Goal: Task Accomplishment & Management: Manage account settings

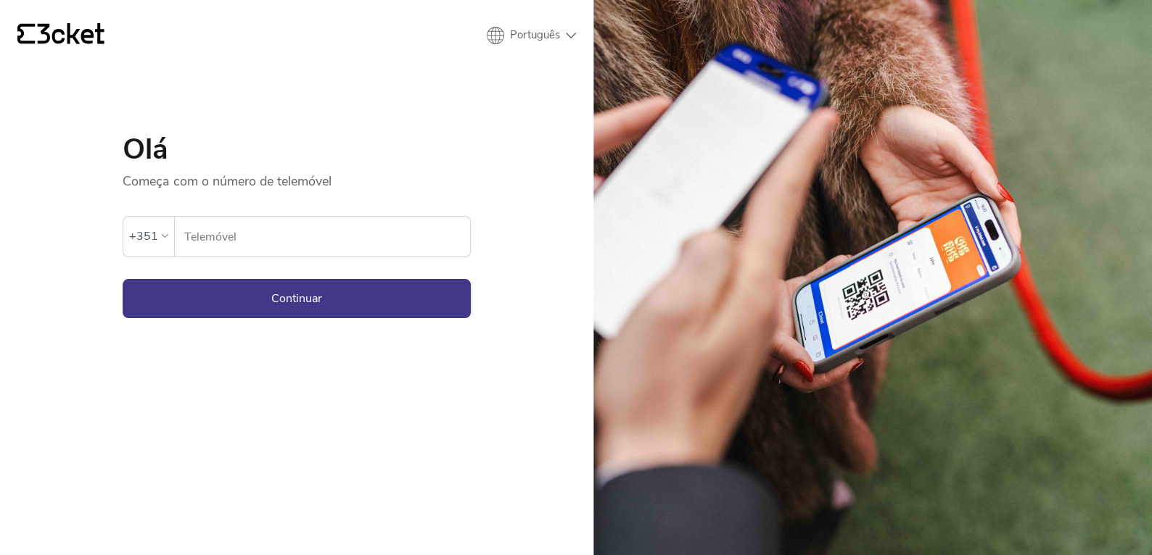
click at [242, 256] on form "Ocorreu um erro. Se o erro persistir, entrar em contato com o suporte. +351 Tel…" at bounding box center [297, 254] width 348 height 128
click at [239, 233] on input "Telemóvel" at bounding box center [326, 237] width 286 height 40
type input "937620008"
click at [310, 297] on button "Continuar" at bounding box center [297, 298] width 348 height 39
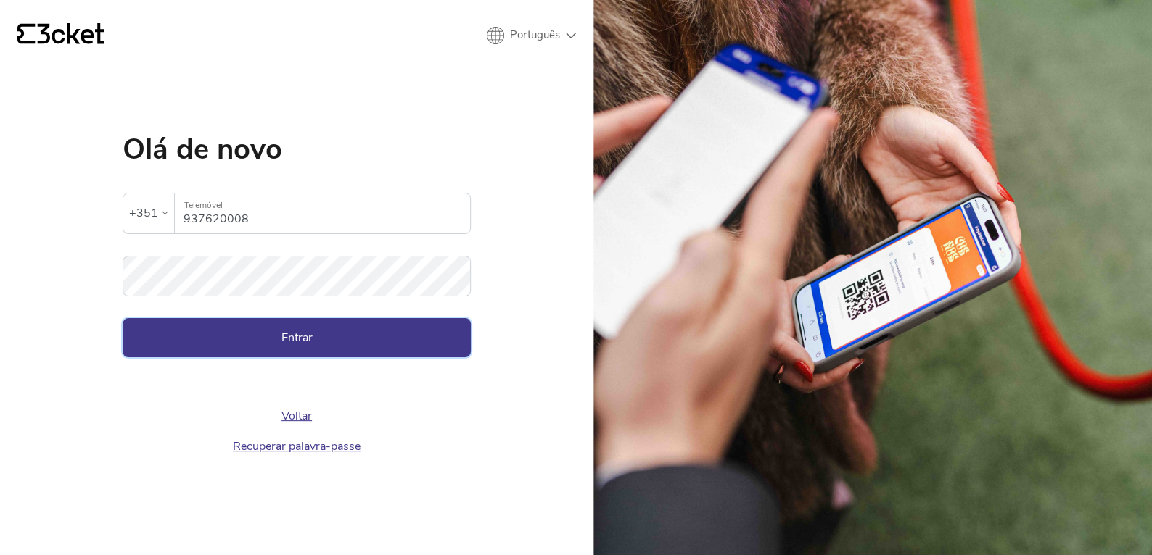
click at [290, 339] on button "Entrar" at bounding box center [297, 337] width 348 height 39
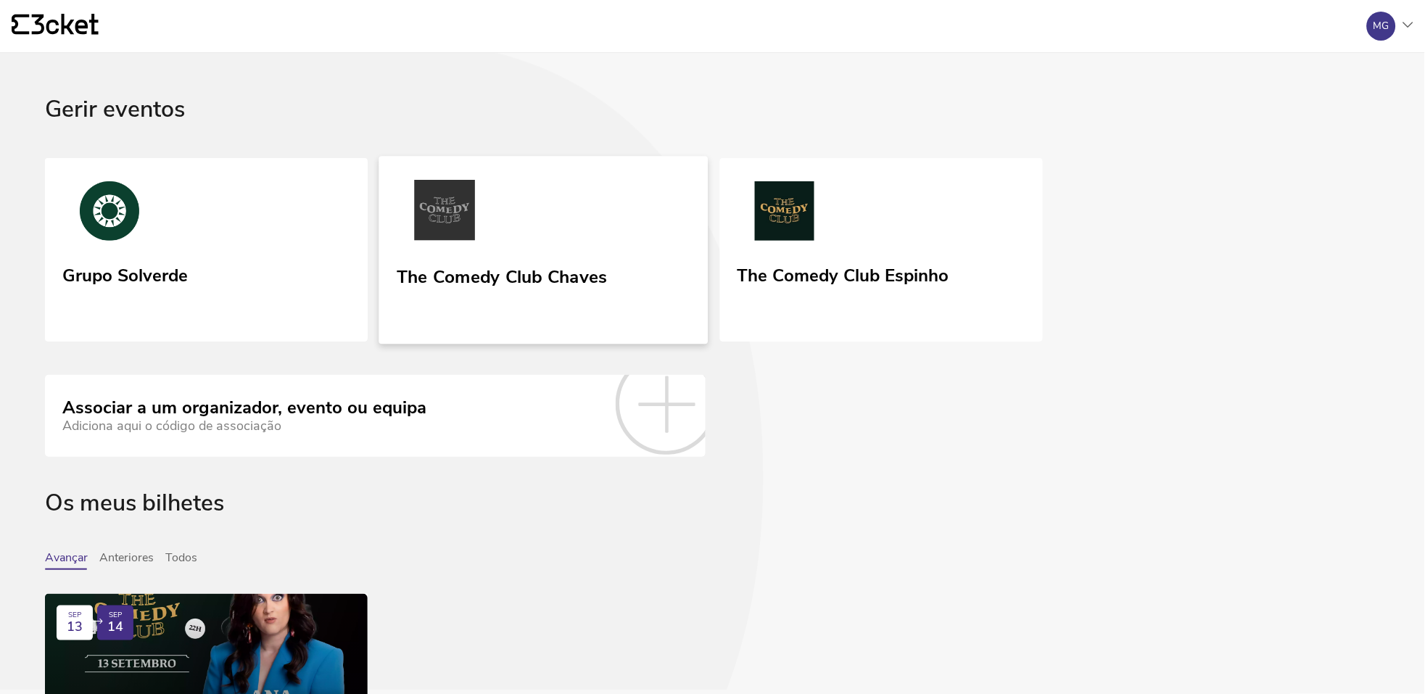
click at [492, 269] on div "The Comedy Club Chaves" at bounding box center [502, 274] width 211 height 26
